Goal: Answer question/provide support

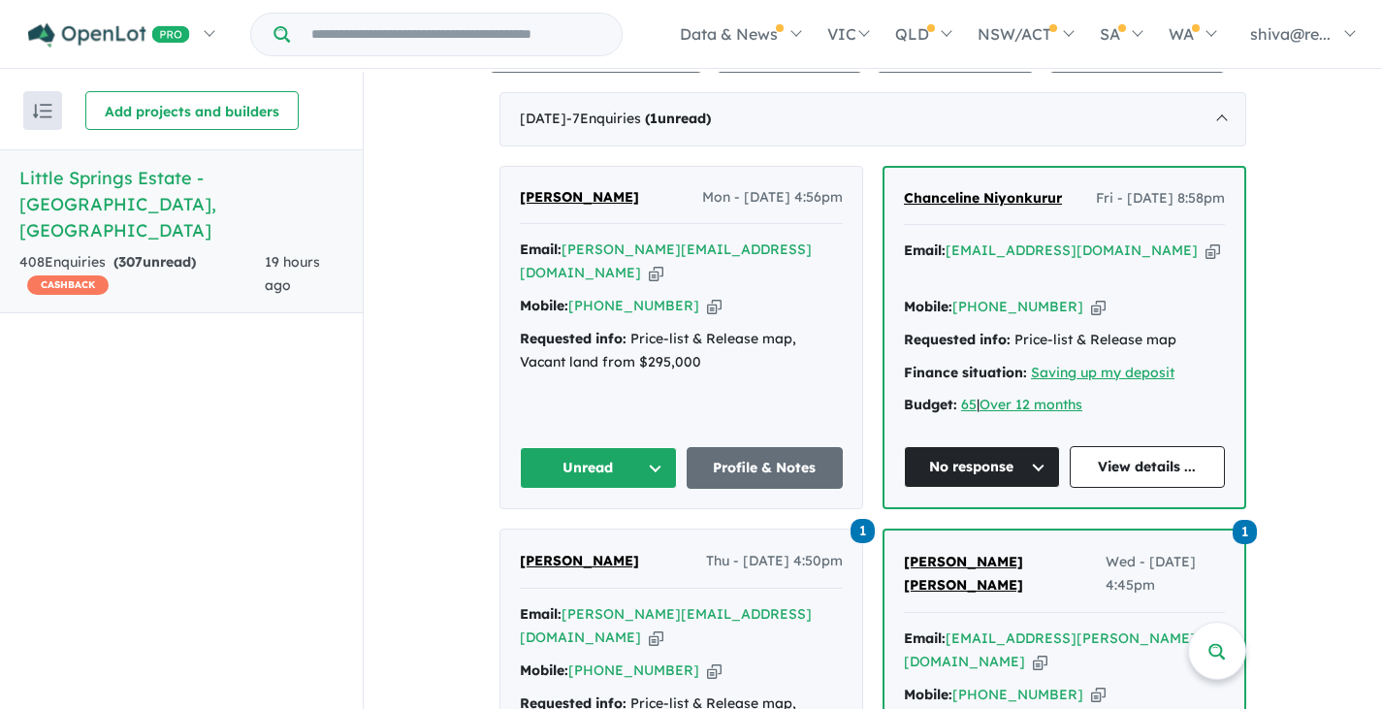
scroll to position [776, 0]
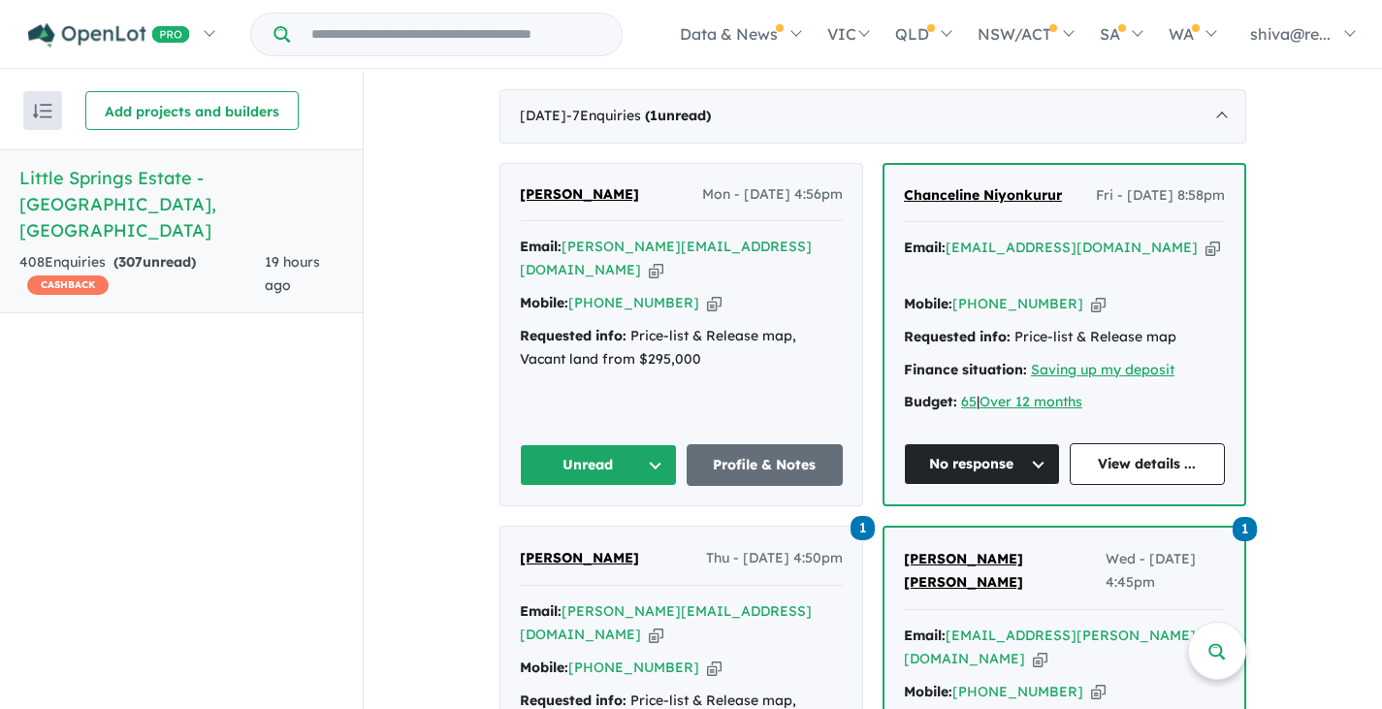
click at [635, 444] on button "Unread" at bounding box center [598, 465] width 157 height 42
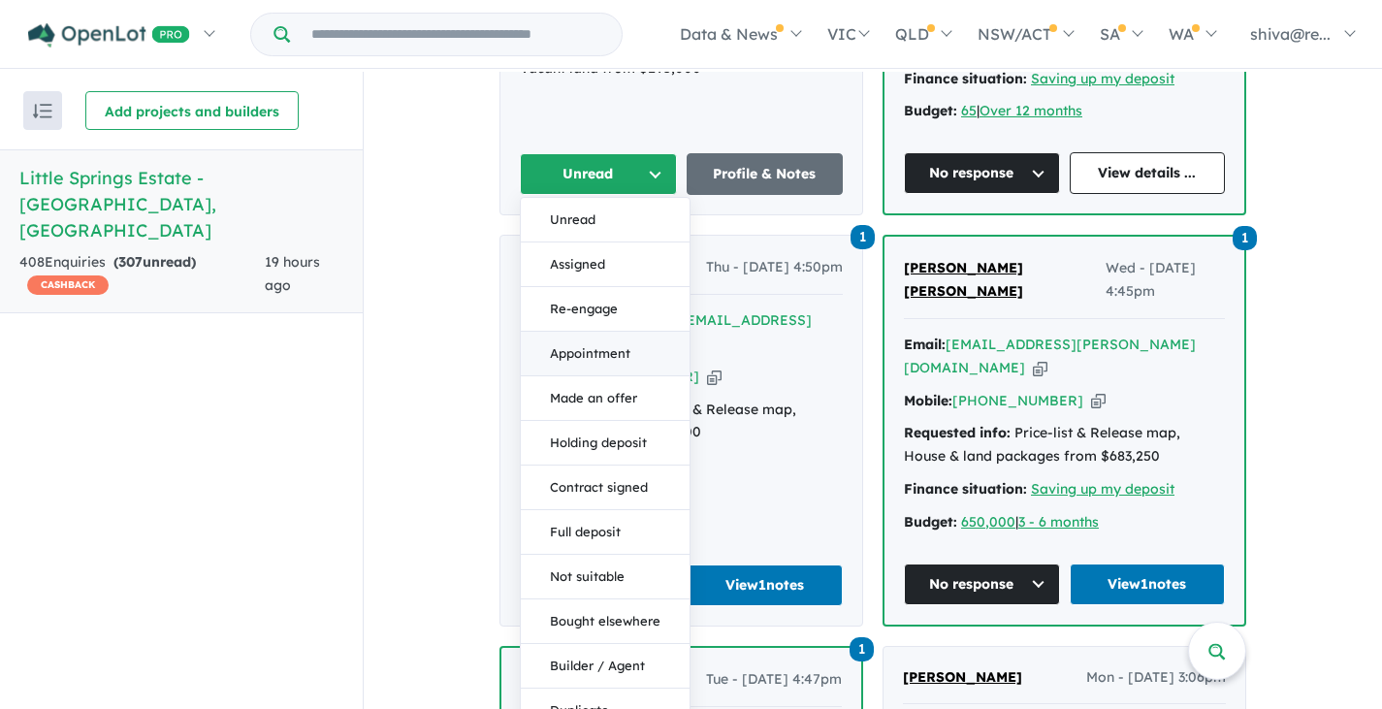
scroll to position [1164, 0]
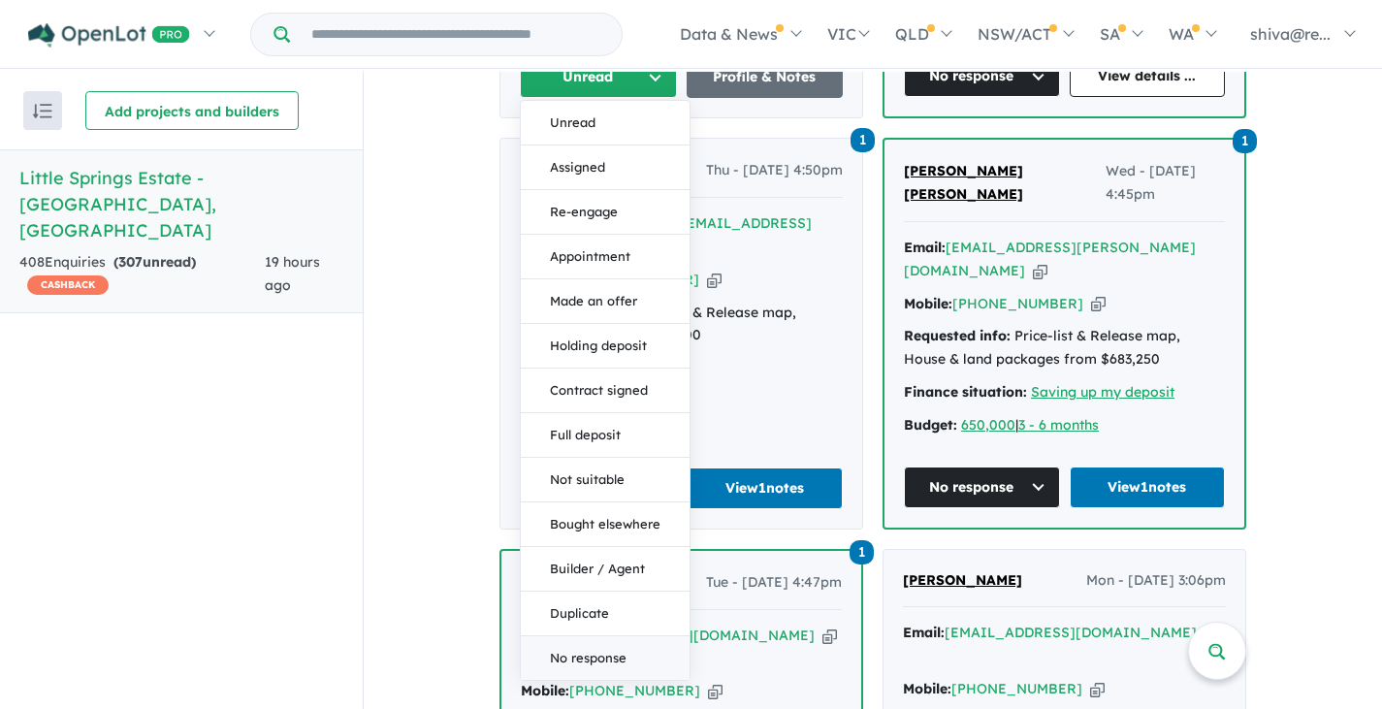
click at [595, 636] on button "No response" at bounding box center [605, 658] width 169 height 44
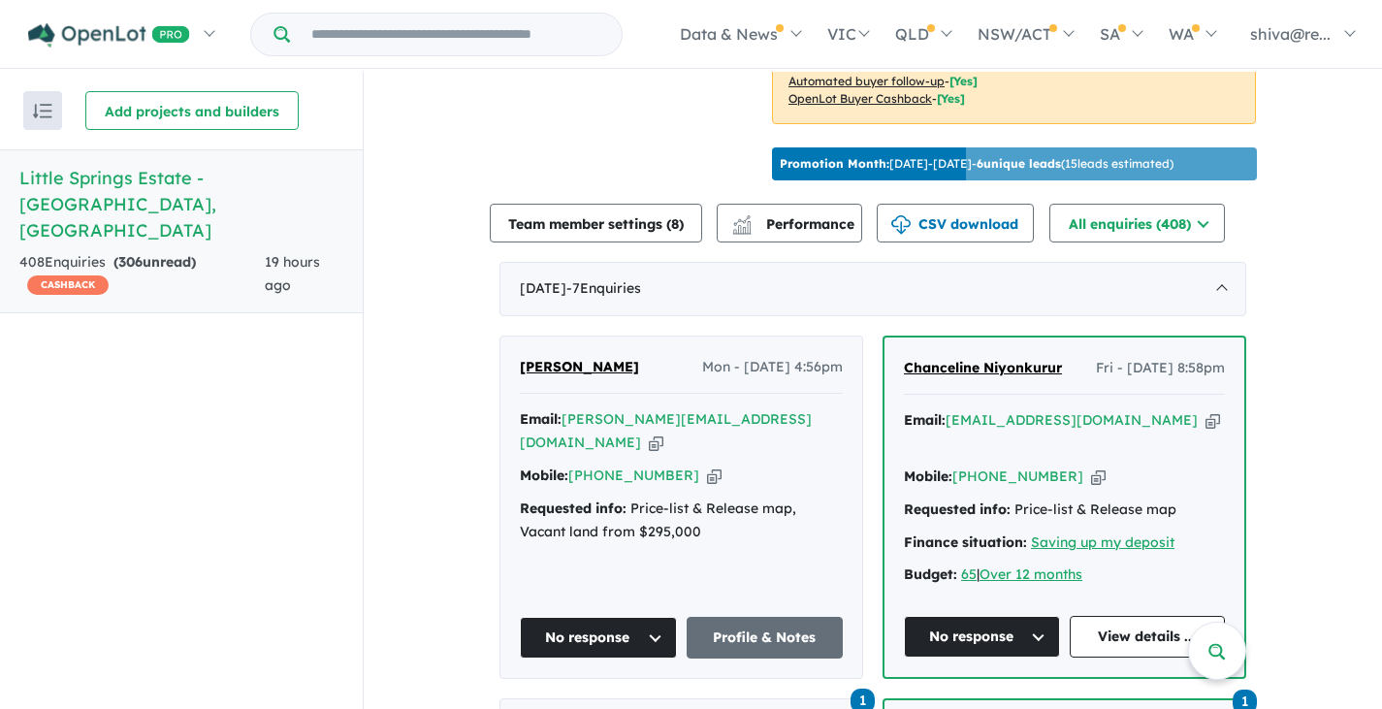
scroll to position [582, 0]
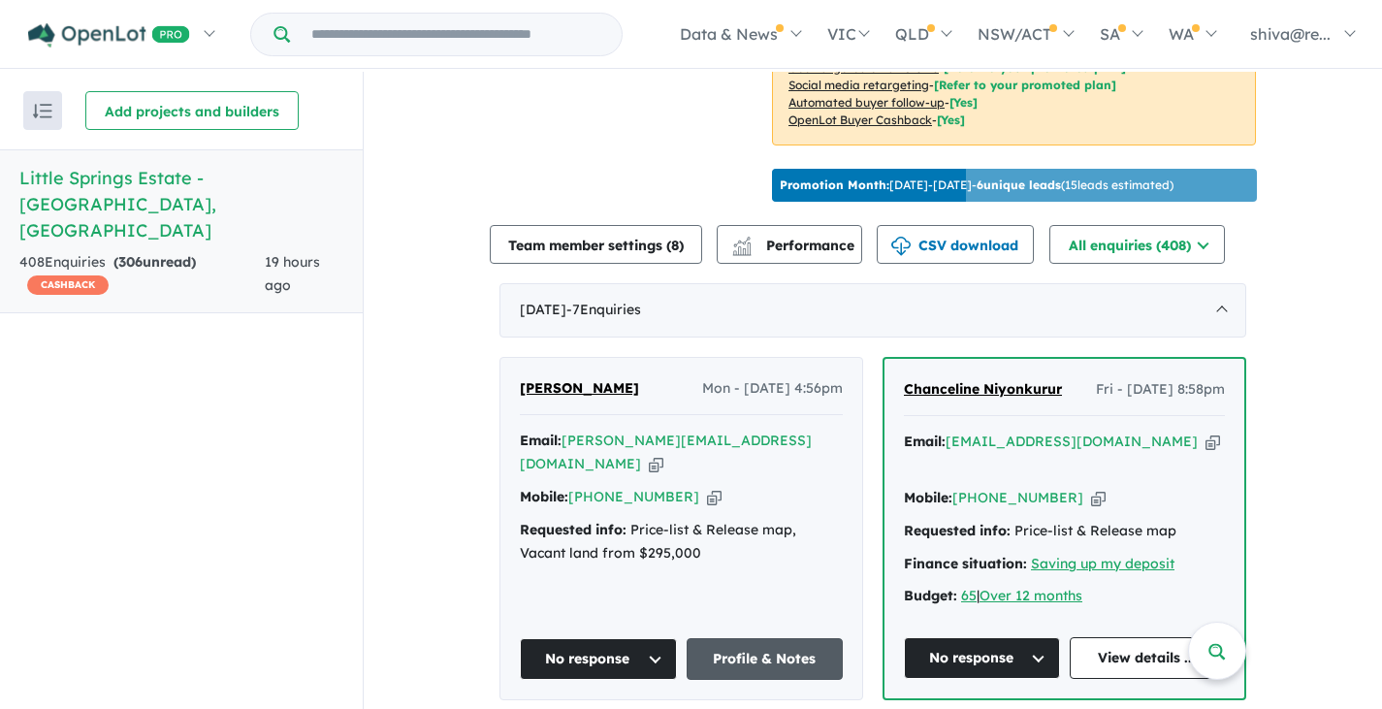
click at [744, 638] on link "Profile & Notes" at bounding box center [765, 659] width 157 height 42
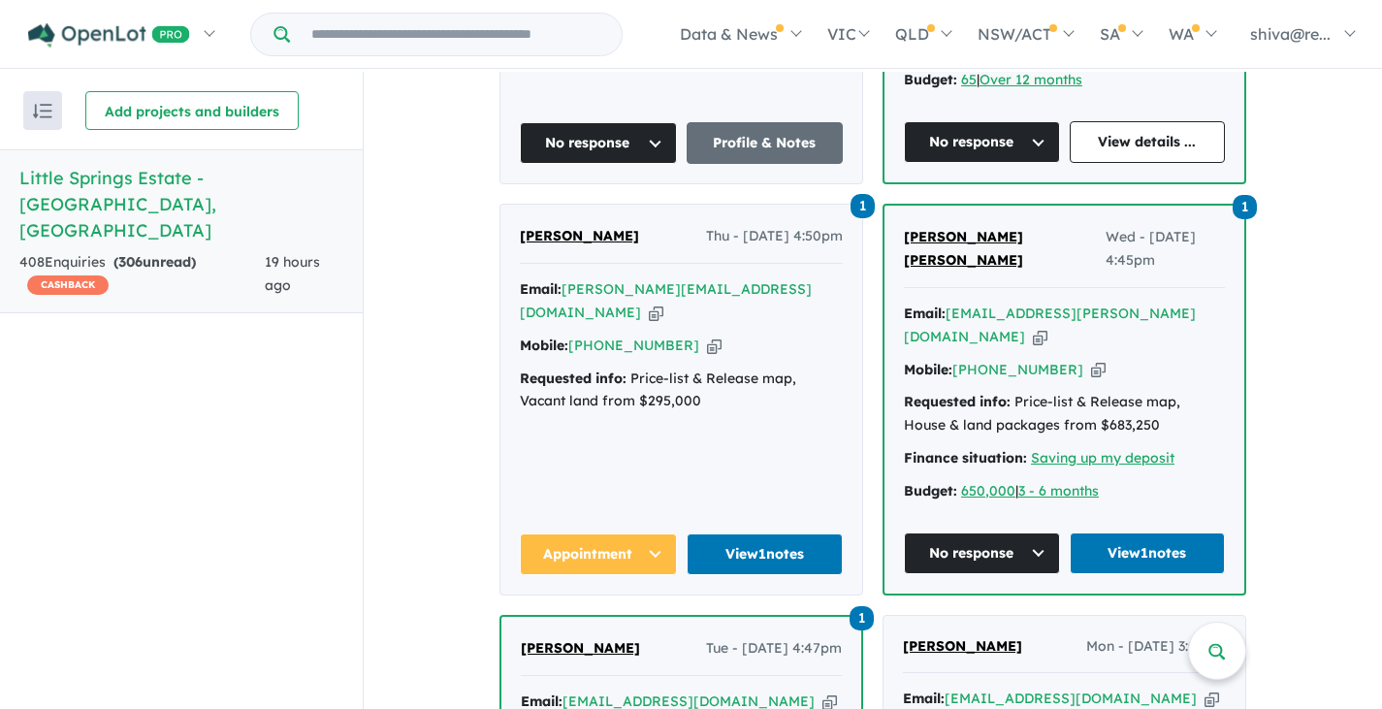
scroll to position [1164, 0]
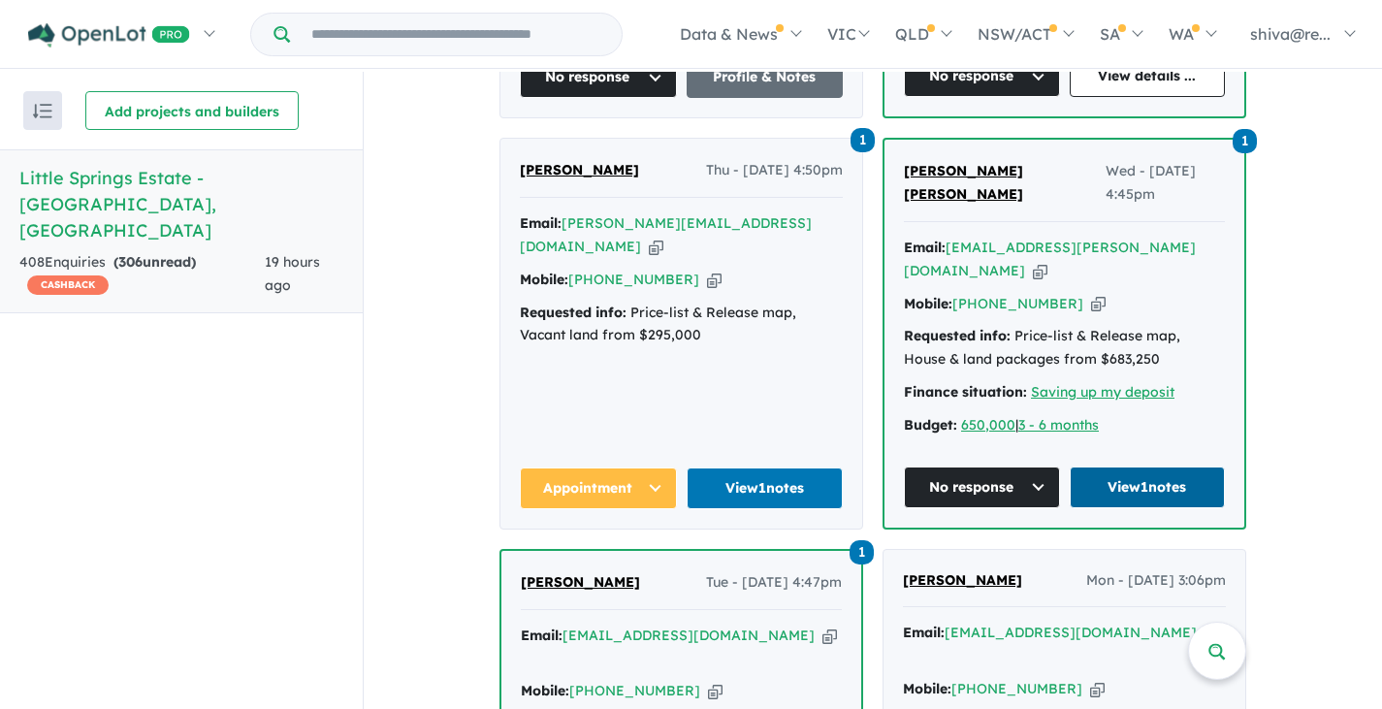
click at [1162, 467] on link "View 1 notes" at bounding box center [1148, 488] width 156 height 42
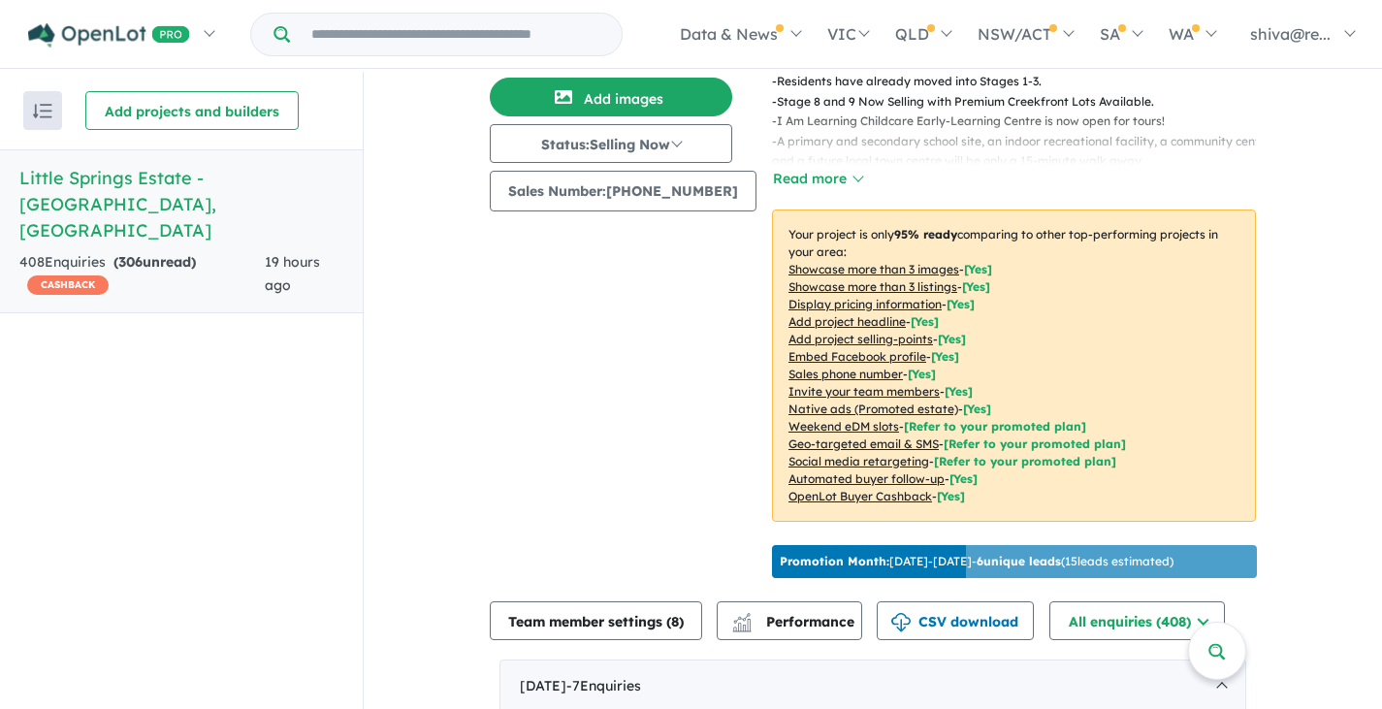
scroll to position [194, 0]
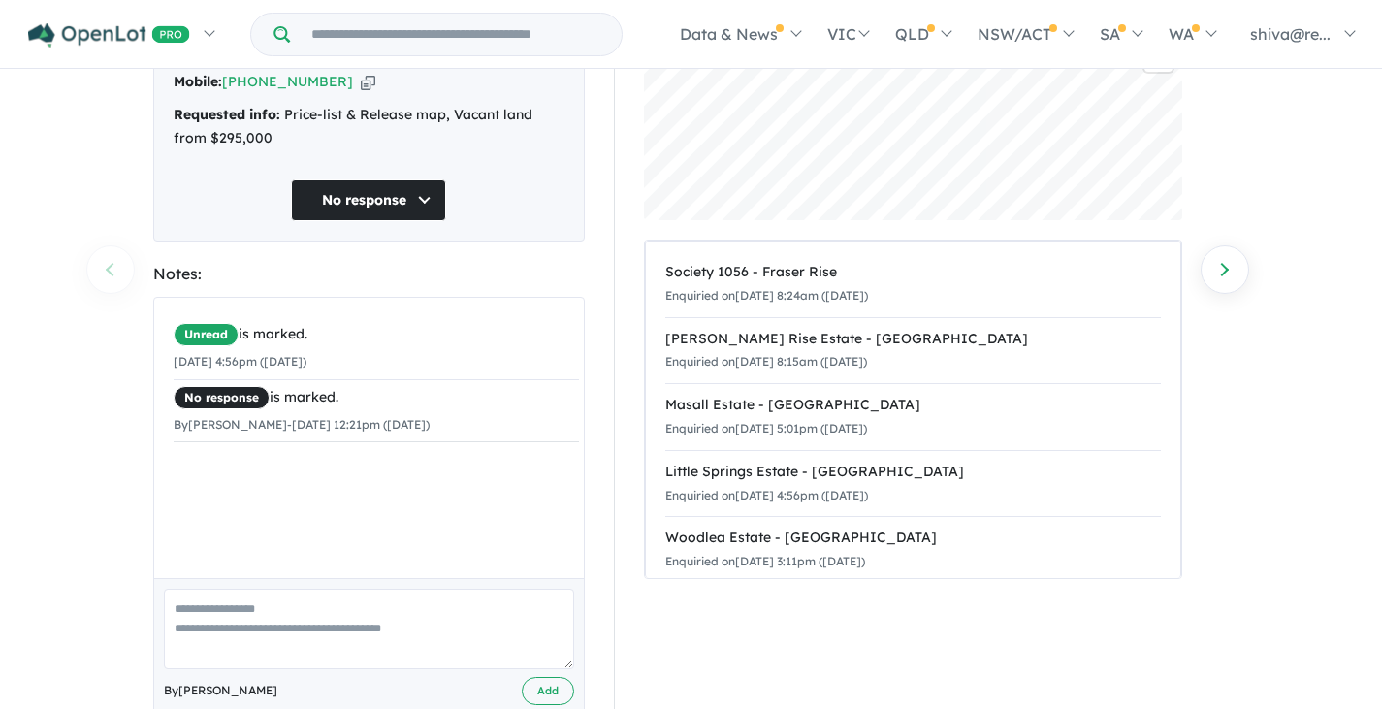
scroll to position [194, 0]
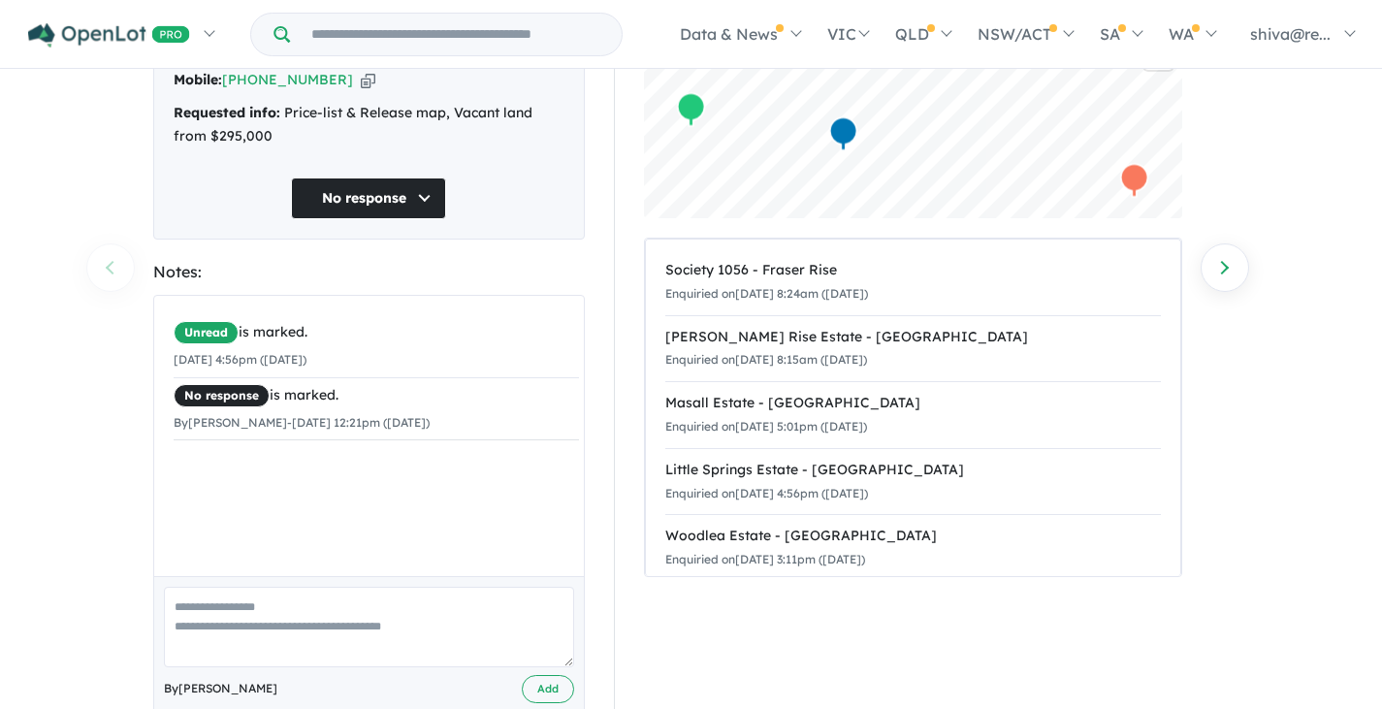
paste textarea "**********"
type textarea "**********"
click at [562, 675] on button "Add" at bounding box center [548, 689] width 52 height 28
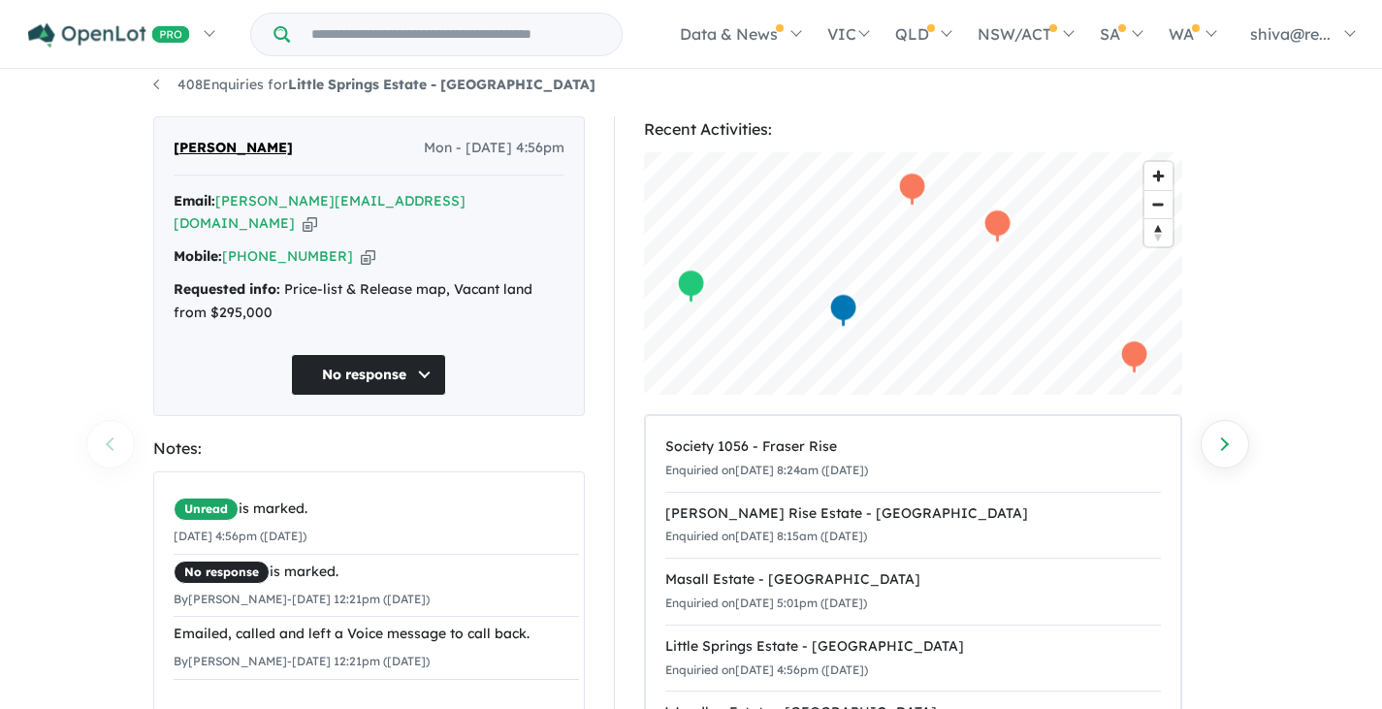
scroll to position [0, 0]
